Goal: Information Seeking & Learning: Learn about a topic

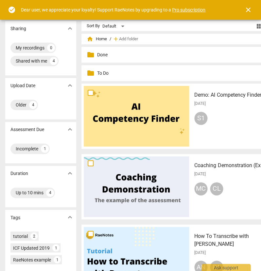
click at [97, 73] on p "To Do" at bounding box center [188, 73] width 183 height 7
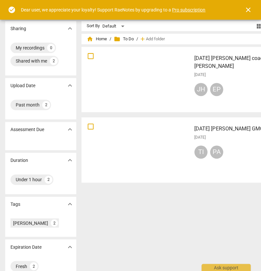
click at [234, 94] on div "JH EP" at bounding box center [241, 91] width 93 height 16
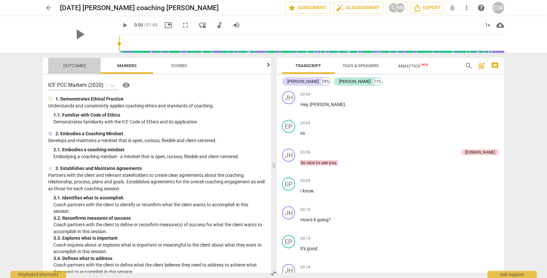
click at [77, 66] on span "Outcomes" at bounding box center [74, 65] width 23 height 5
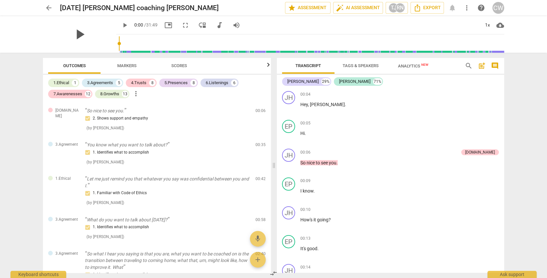
click at [75, 35] on span "play_arrow" at bounding box center [79, 34] width 17 height 17
click at [261, 24] on div "1x" at bounding box center [487, 25] width 12 height 10
click at [261, 61] on li "1.5x" at bounding box center [492, 63] width 22 height 12
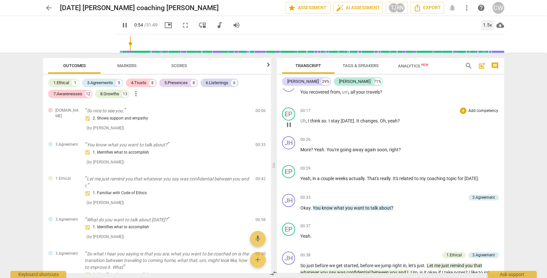
scroll to position [371, 0]
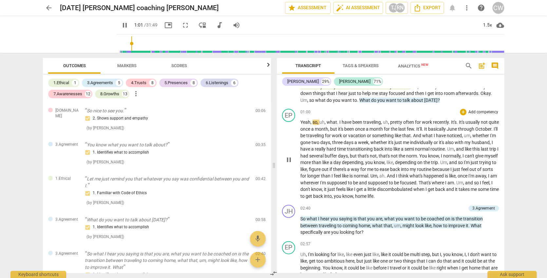
type input "62"
click at [261, 208] on div at bounding box center [273, 139] width 547 height 278
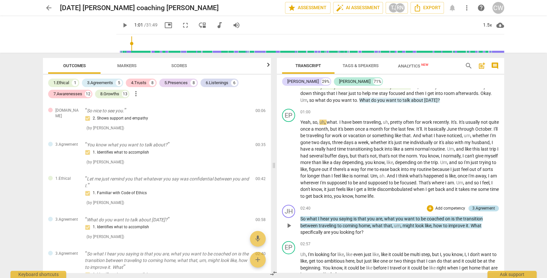
click at [261, 211] on div "3.Agreement" at bounding box center [483, 208] width 23 height 6
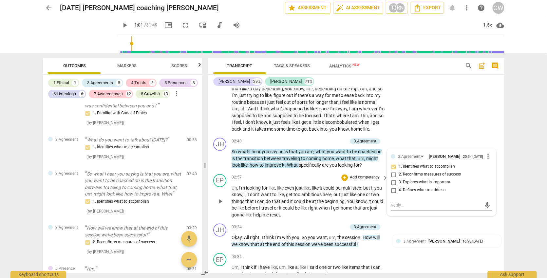
scroll to position [472, 0]
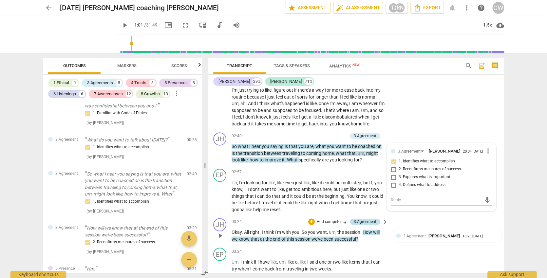
click at [261, 219] on div "3.Agreement" at bounding box center [365, 222] width 23 height 6
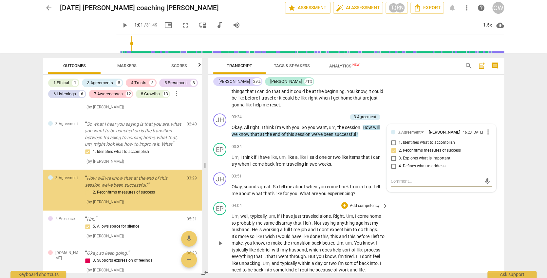
scroll to position [137, 0]
